Goal: Book appointment/travel/reservation

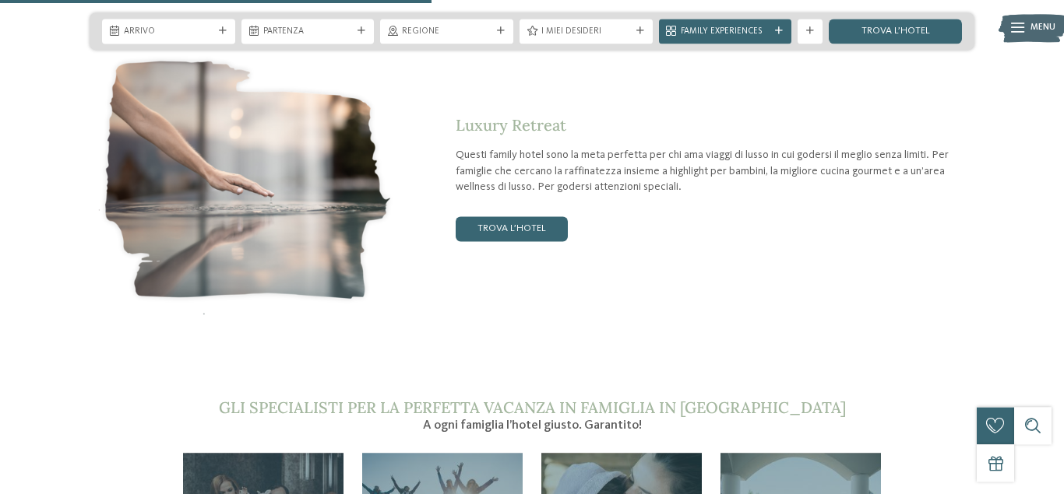
scroll to position [2541, 0]
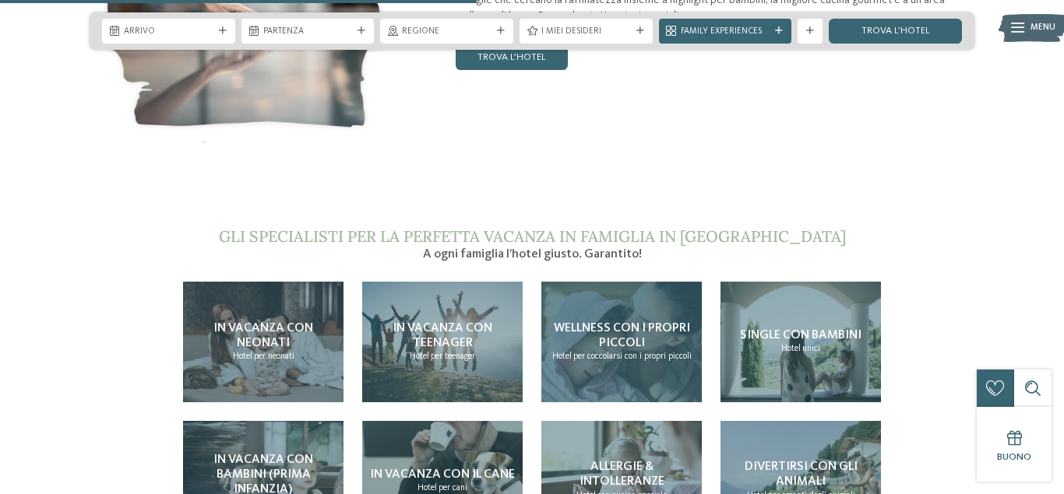
click at [612, 322] on h4 "Wellness con i propri piccoli" at bounding box center [621, 337] width 148 height 30
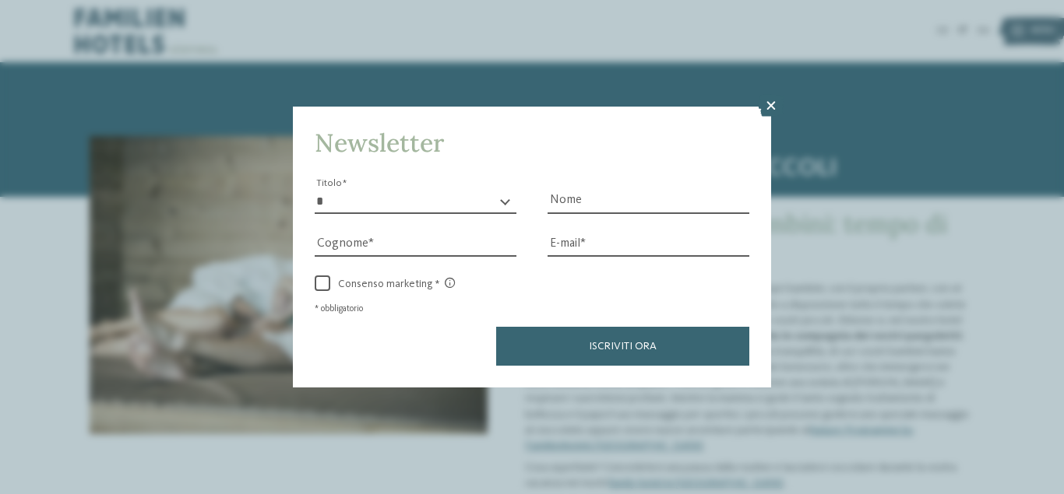
drag, startPoint x: 772, startPoint y: 104, endPoint x: 807, endPoint y: 232, distance: 133.2
click at [772, 104] on icon at bounding box center [771, 106] width 26 height 22
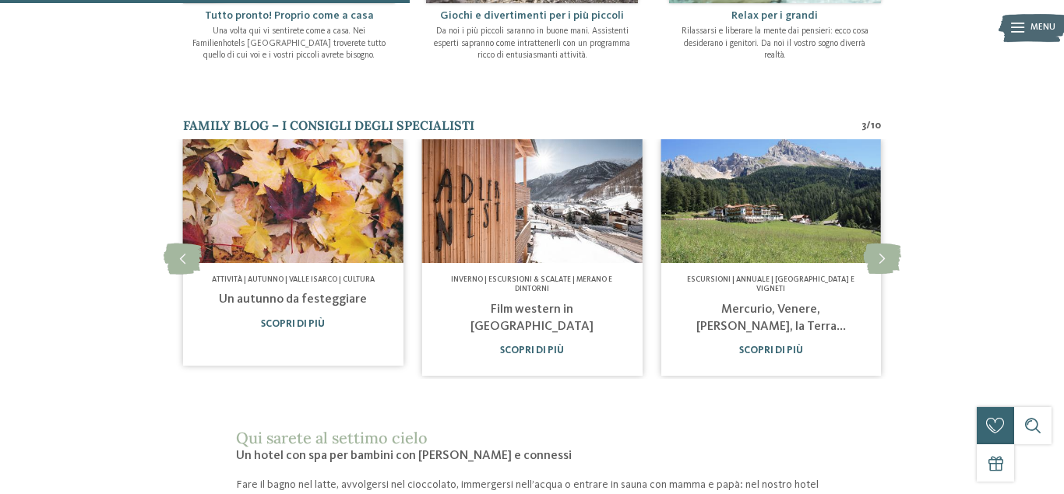
scroll to position [715, 0]
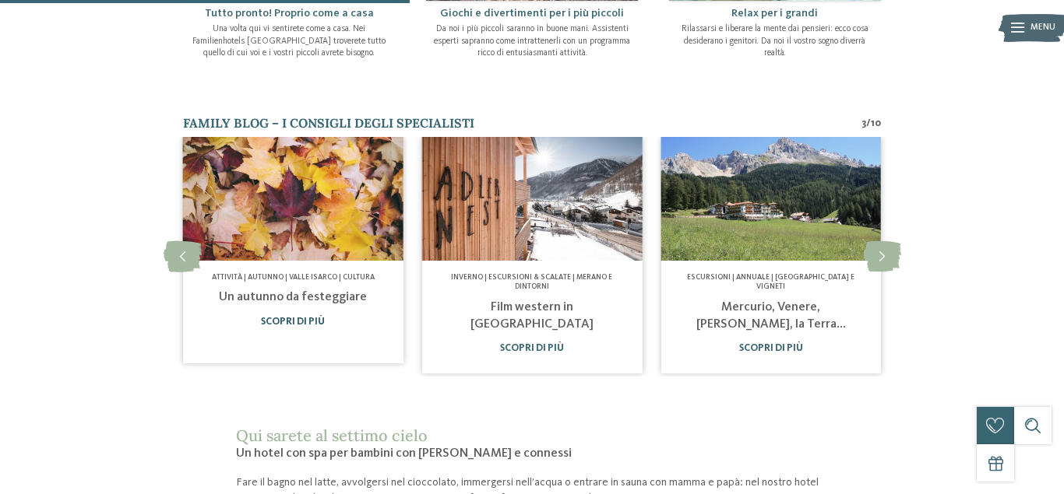
click at [309, 317] on link "Scopri di più" at bounding box center [293, 322] width 64 height 10
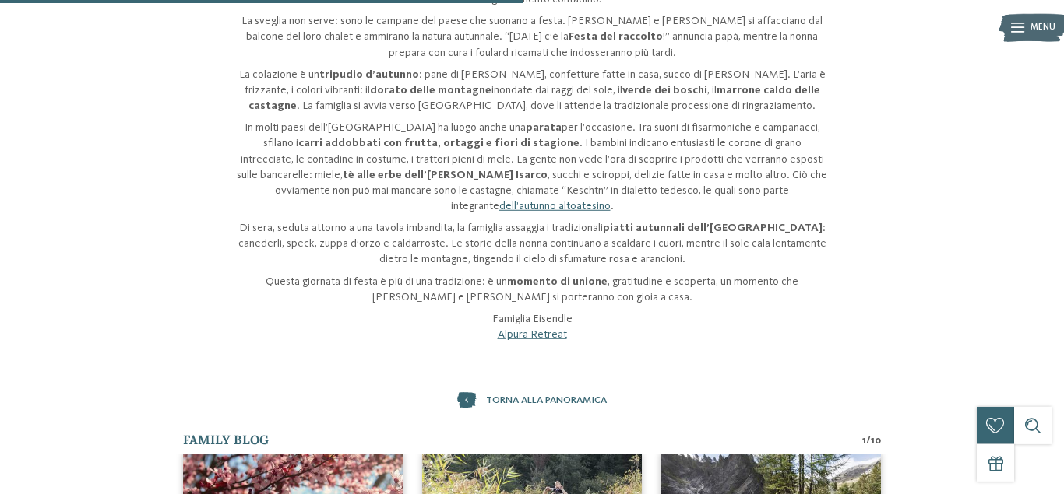
scroll to position [318, 0]
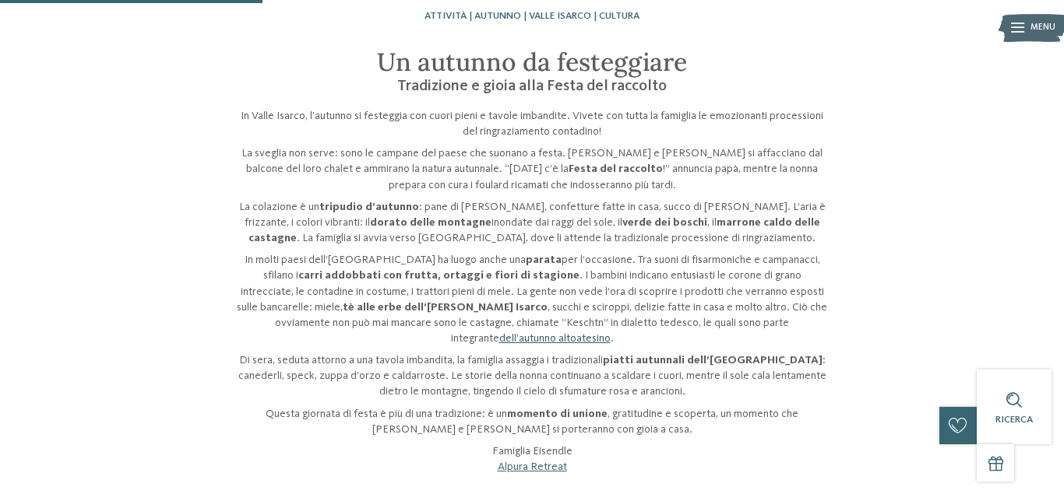
click at [610, 333] on link "dell’autunno altoatesino" at bounding box center [554, 338] width 111 height 11
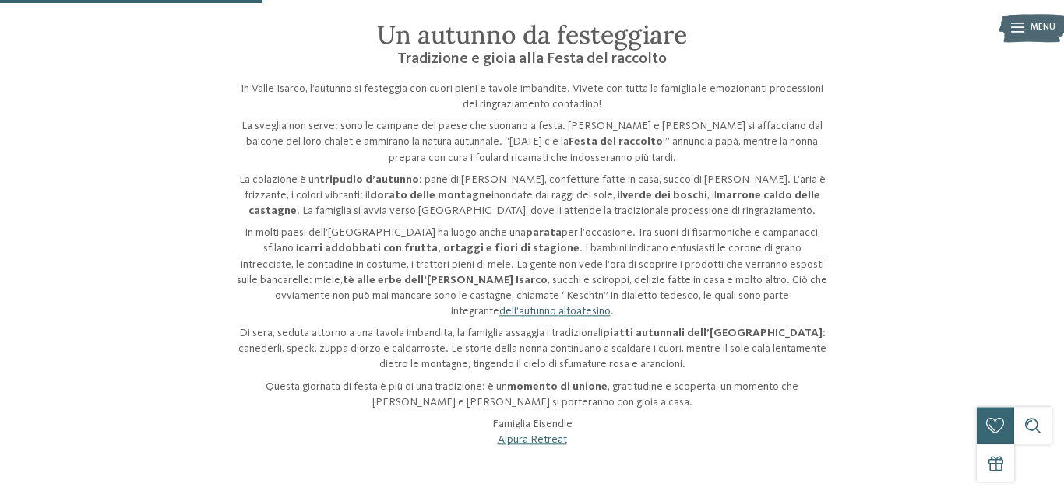
scroll to position [635, 0]
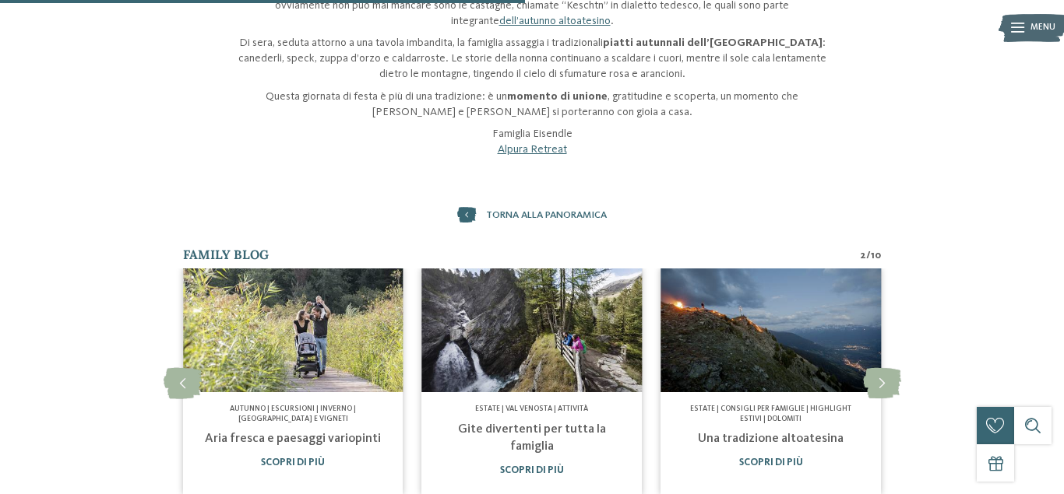
click at [343, 433] on link "Aria fresca e paesaggi variopinti" at bounding box center [293, 439] width 176 height 12
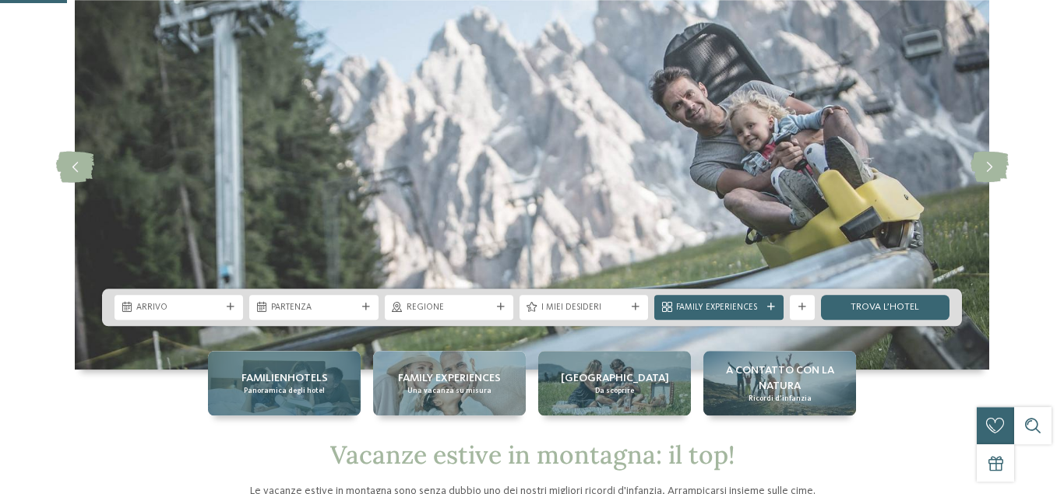
scroll to position [159, 0]
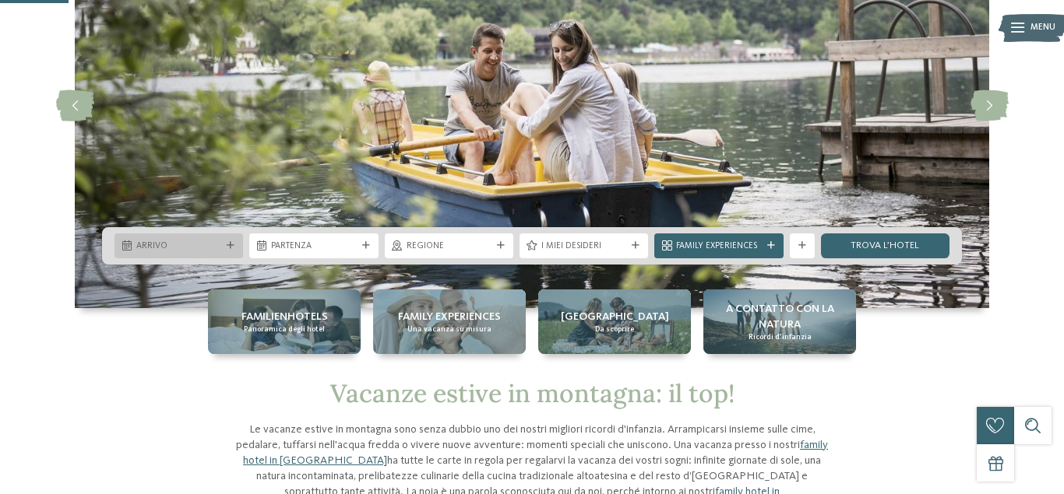
click at [227, 241] on div "Arrivo" at bounding box center [178, 246] width 128 height 25
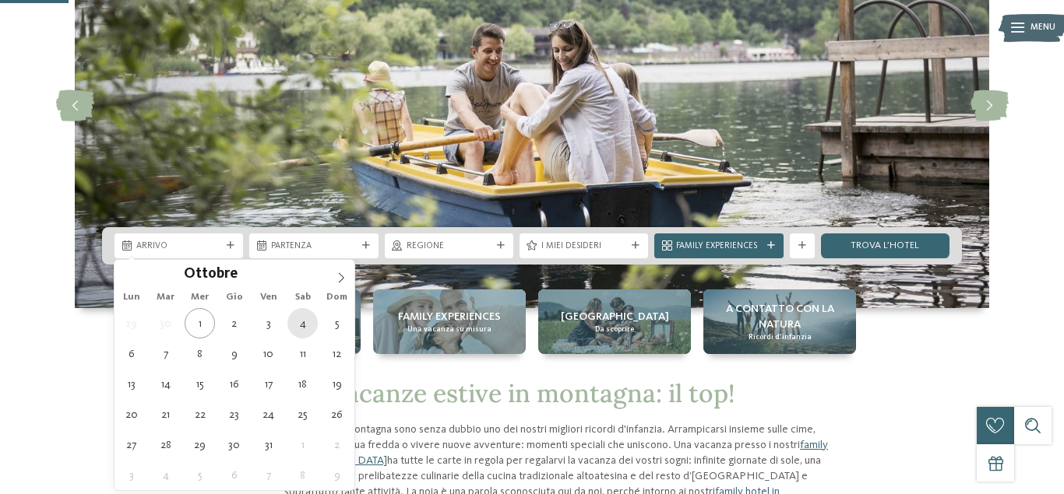
type div "04.10.2025"
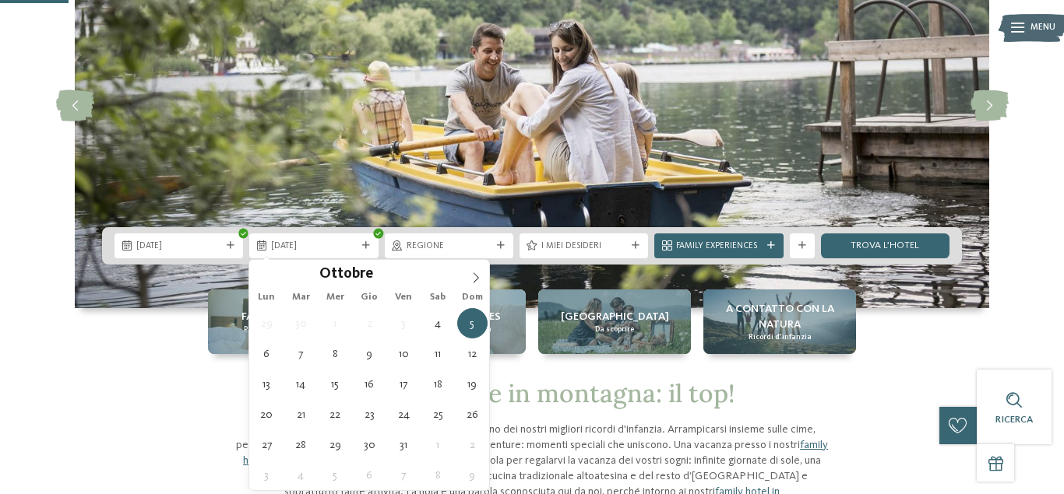
type div "05.10.2025"
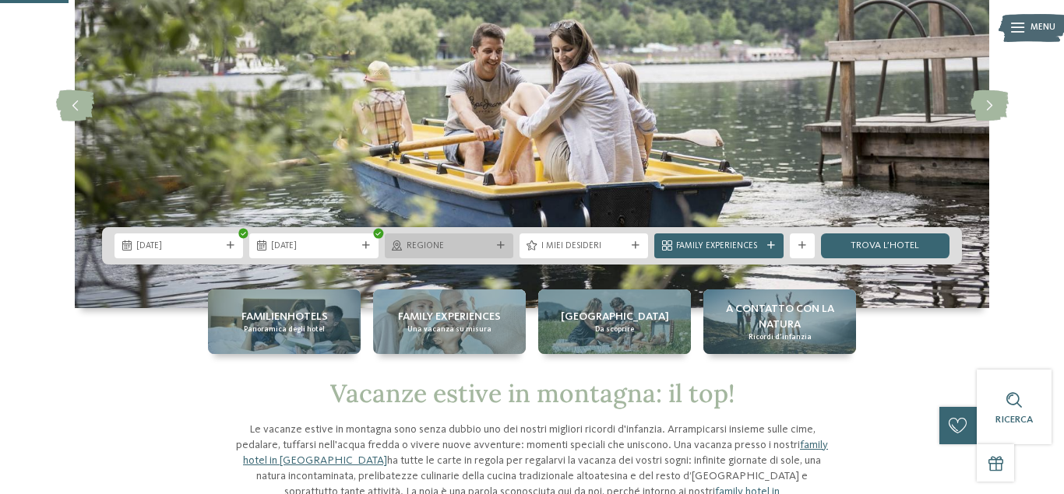
click at [502, 244] on icon at bounding box center [501, 246] width 8 height 8
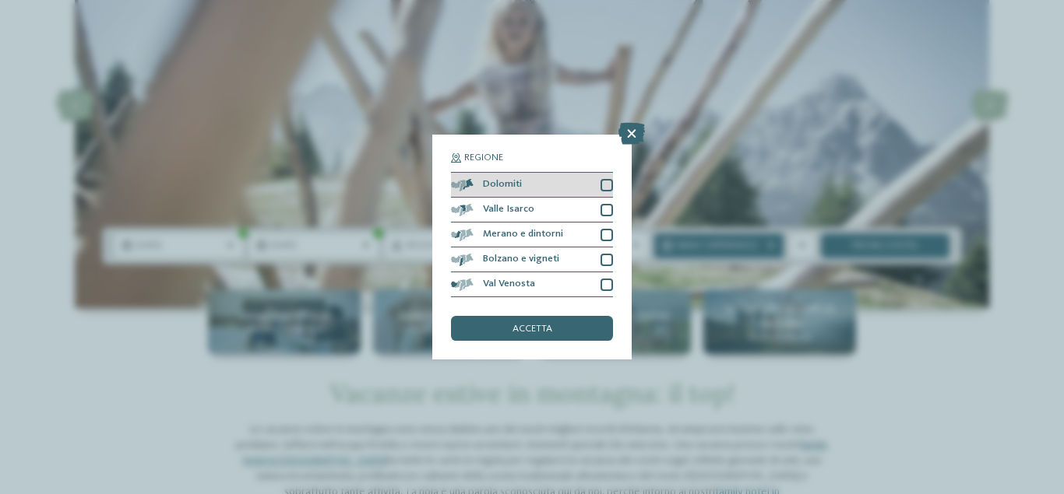
click at [609, 184] on div at bounding box center [606, 185] width 12 height 12
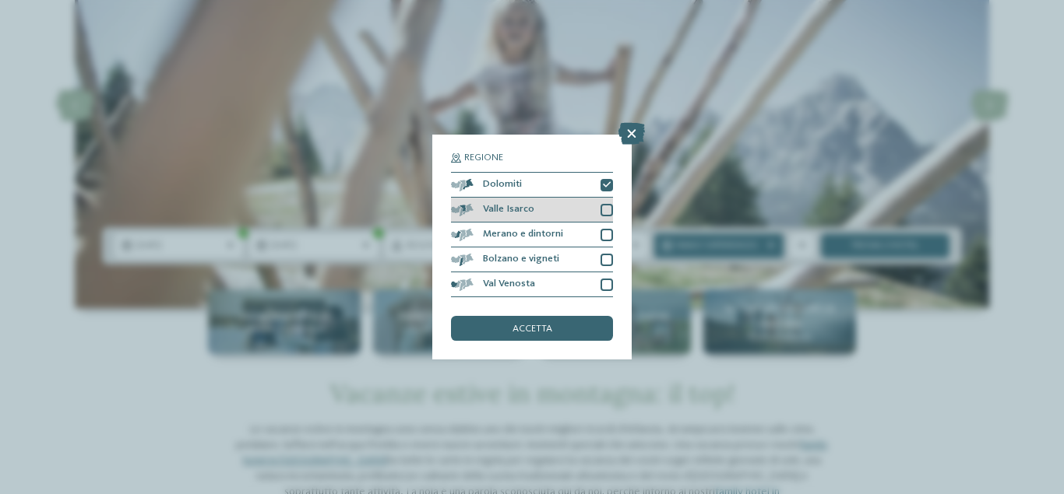
click at [605, 214] on div at bounding box center [606, 210] width 12 height 12
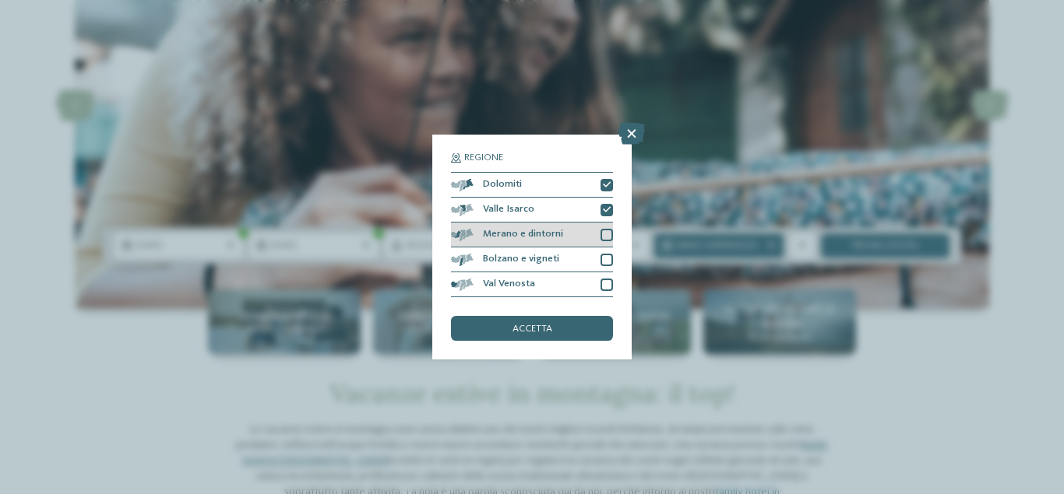
click at [604, 234] on div at bounding box center [606, 235] width 12 height 12
click at [603, 262] on div at bounding box center [606, 260] width 12 height 12
drag, startPoint x: 607, startPoint y: 247, endPoint x: 604, endPoint y: 258, distance: 11.9
click at [607, 249] on div "Dolomiti Valle Isarco" at bounding box center [532, 234] width 162 height 125
click at [604, 259] on icon at bounding box center [607, 260] width 8 height 8
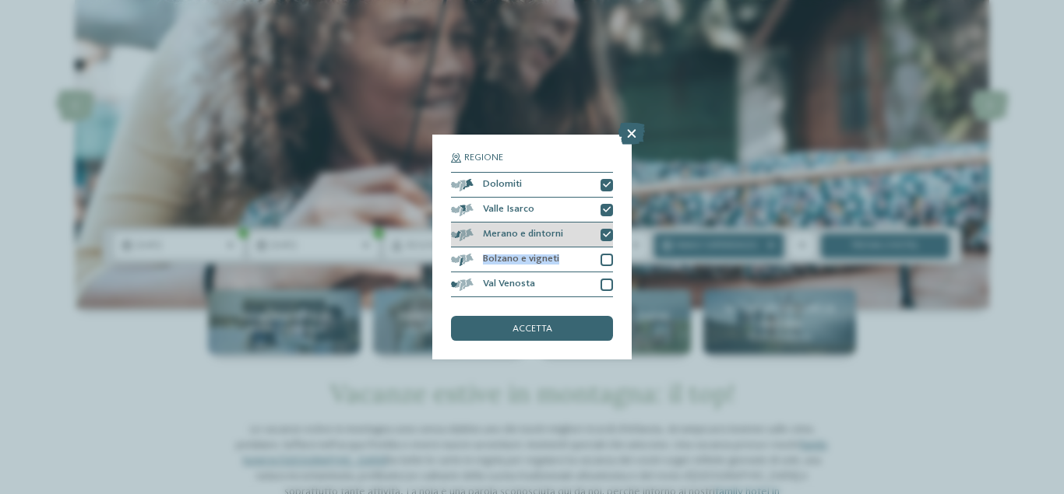
click at [606, 235] on icon at bounding box center [607, 235] width 8 height 8
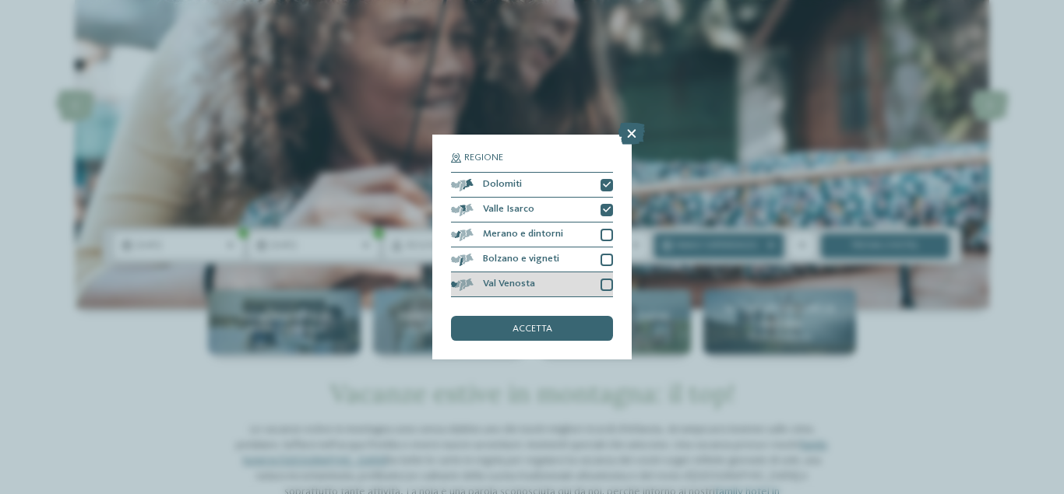
drag, startPoint x: 607, startPoint y: 284, endPoint x: 604, endPoint y: 294, distance: 9.8
click at [607, 285] on div at bounding box center [606, 285] width 12 height 12
click at [596, 329] on div "accetta" at bounding box center [532, 328] width 162 height 25
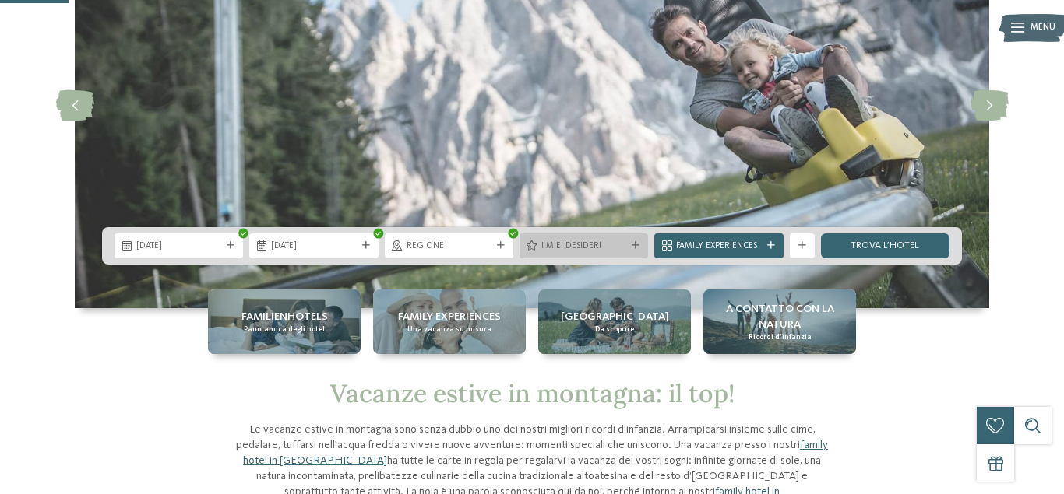
click at [631, 248] on div at bounding box center [635, 246] width 12 height 8
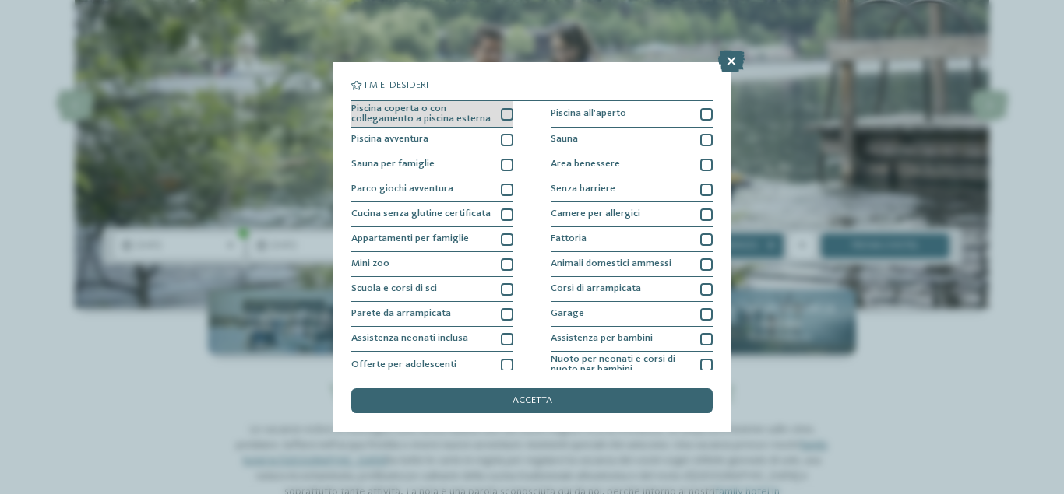
click at [508, 114] on div at bounding box center [507, 114] width 12 height 12
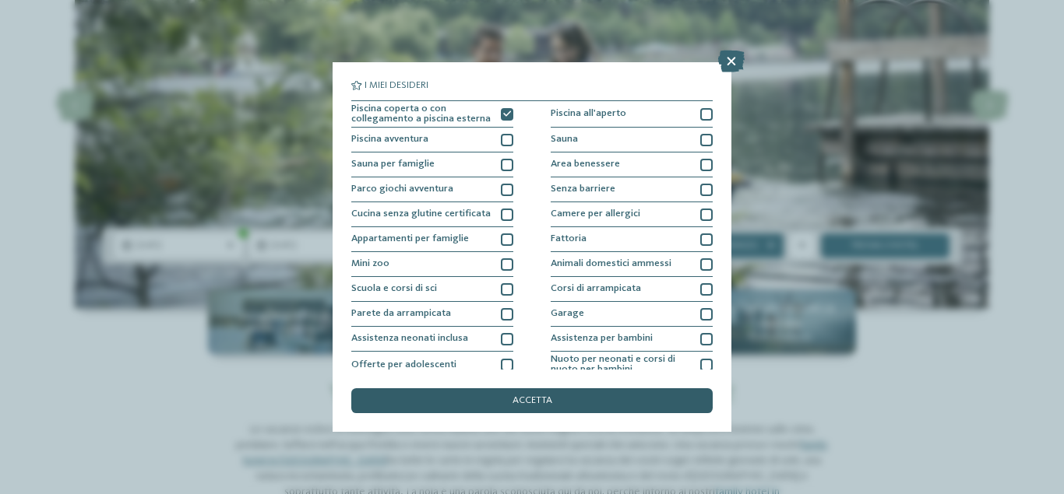
click at [613, 403] on div "accetta" at bounding box center [531, 401] width 361 height 25
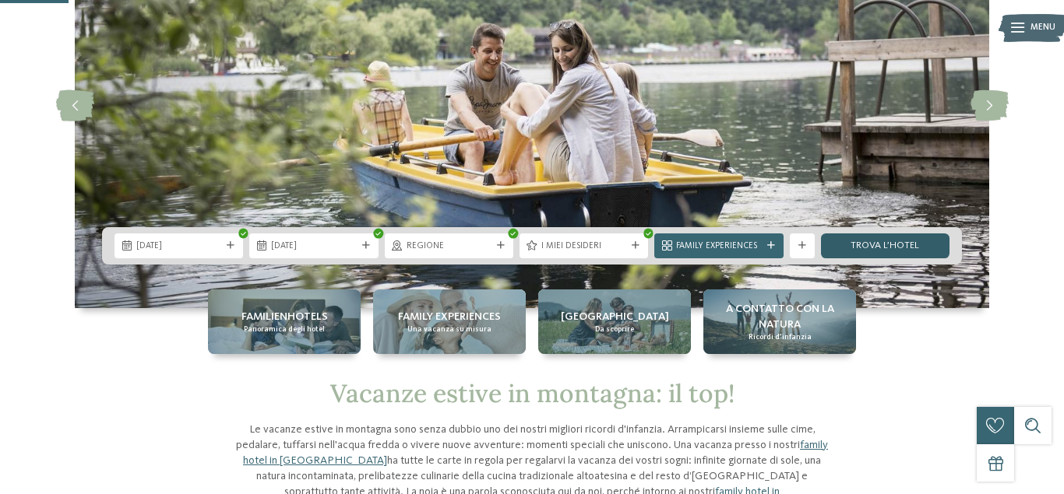
click at [886, 241] on link "trova l’hotel" at bounding box center [885, 246] width 128 height 25
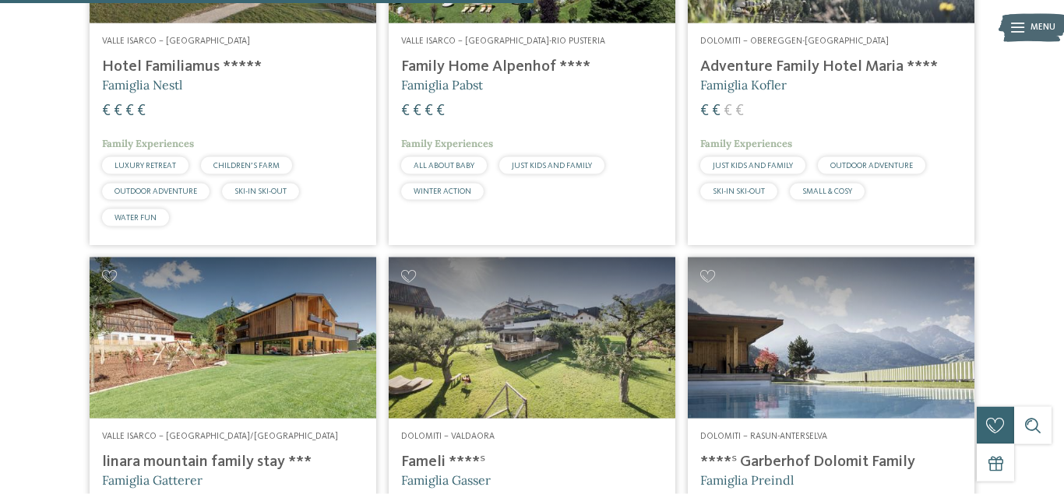
scroll to position [1179, 0]
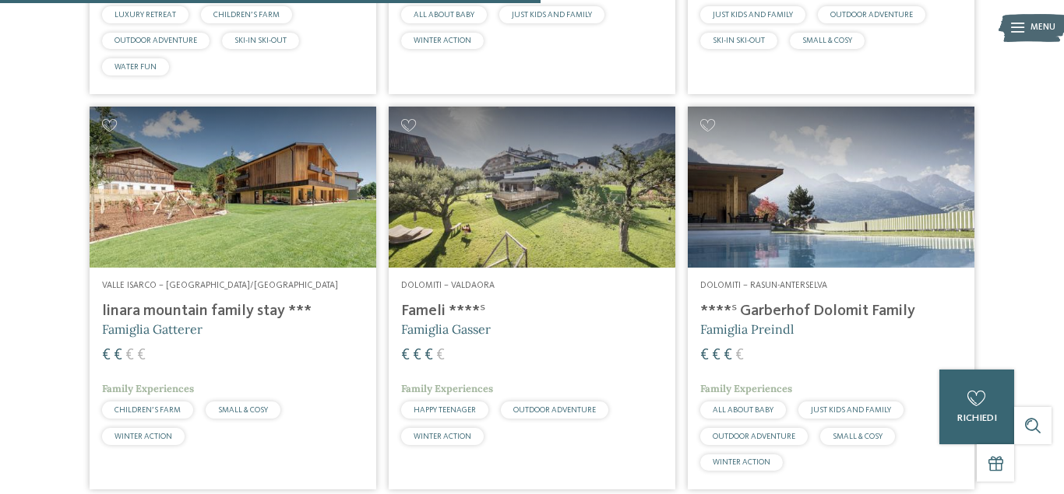
click at [1039, 288] on div "12 / 27 NOVITÀ da novembre 2024 Valle Isarco – Meluno, S. Andrea Bressanone AKI…" at bounding box center [532, 86] width 1034 height 1612
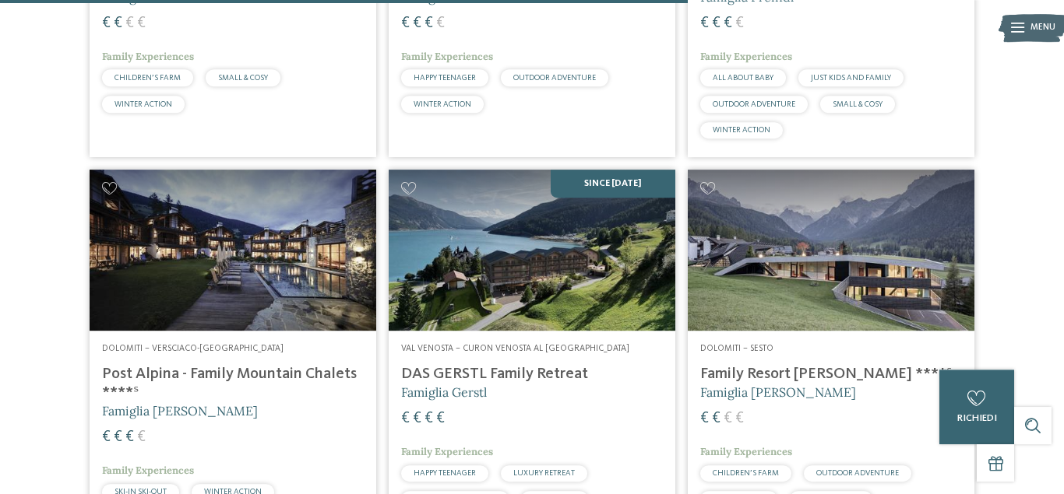
scroll to position [1576, 0]
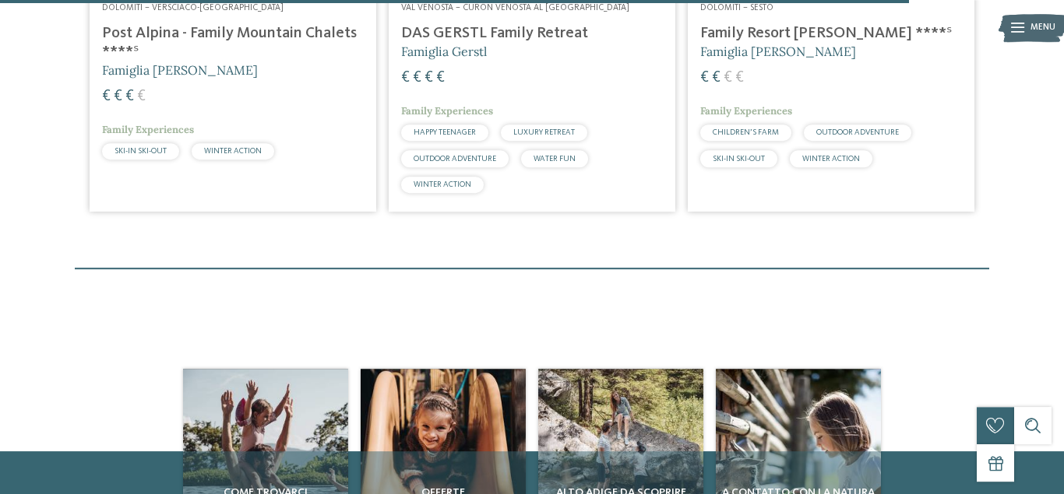
scroll to position [1668, 0]
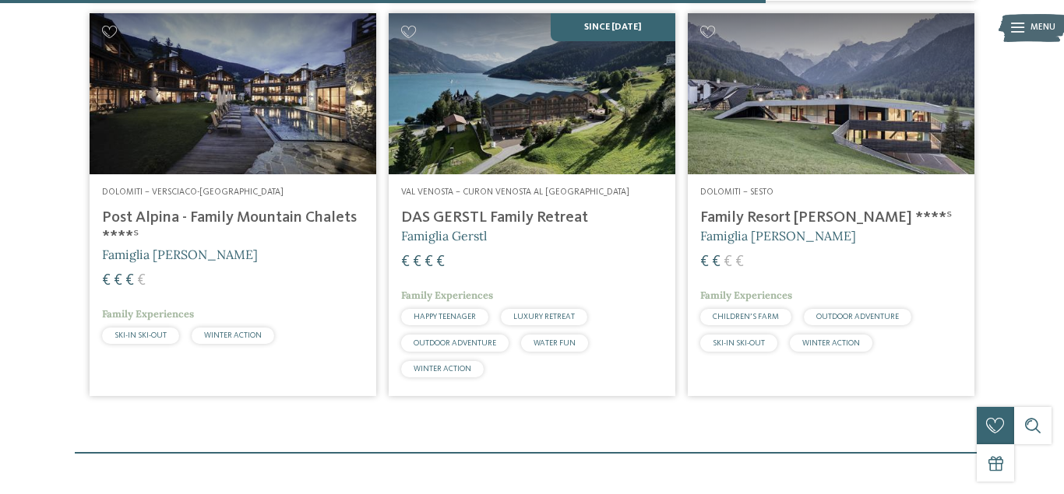
click at [804, 216] on h4 "Family Resort [PERSON_NAME] ****ˢ" at bounding box center [831, 218] width 262 height 19
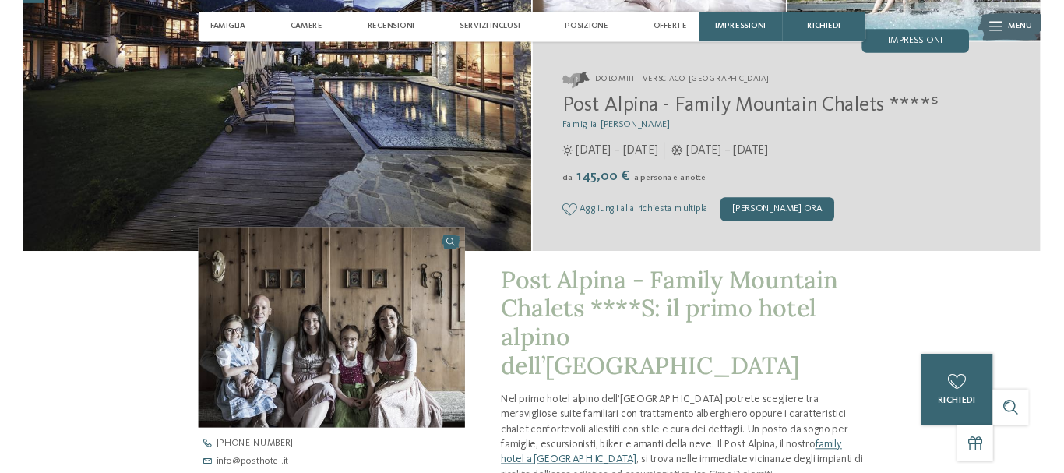
scroll to position [79, 0]
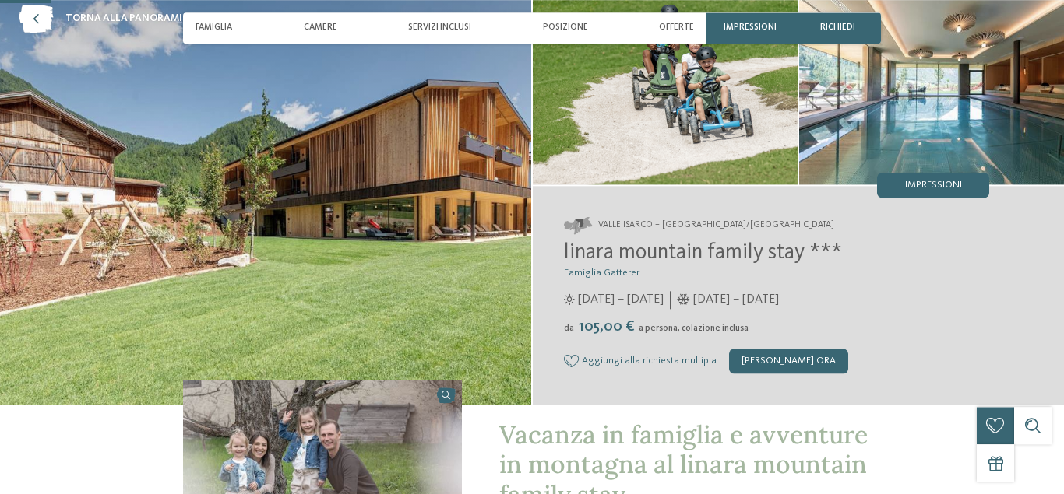
scroll to position [238, 0]
